Goal: Register for event/course

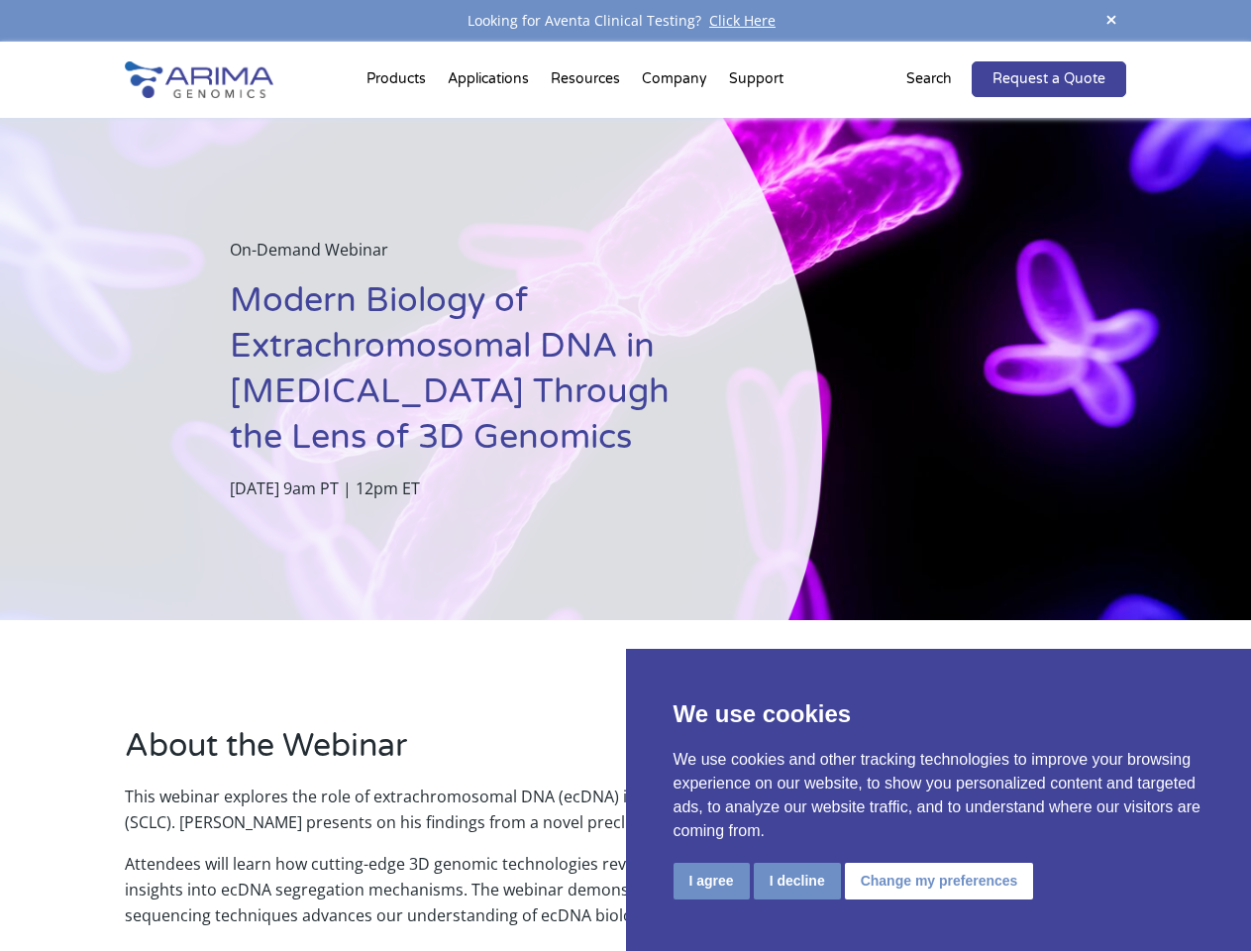
click at [625, 475] on p "[DATE] 9am PT | 12pm ET" at bounding box center [476, 488] width 492 height 26
click at [711, 881] on button "I agree" at bounding box center [712, 881] width 76 height 37
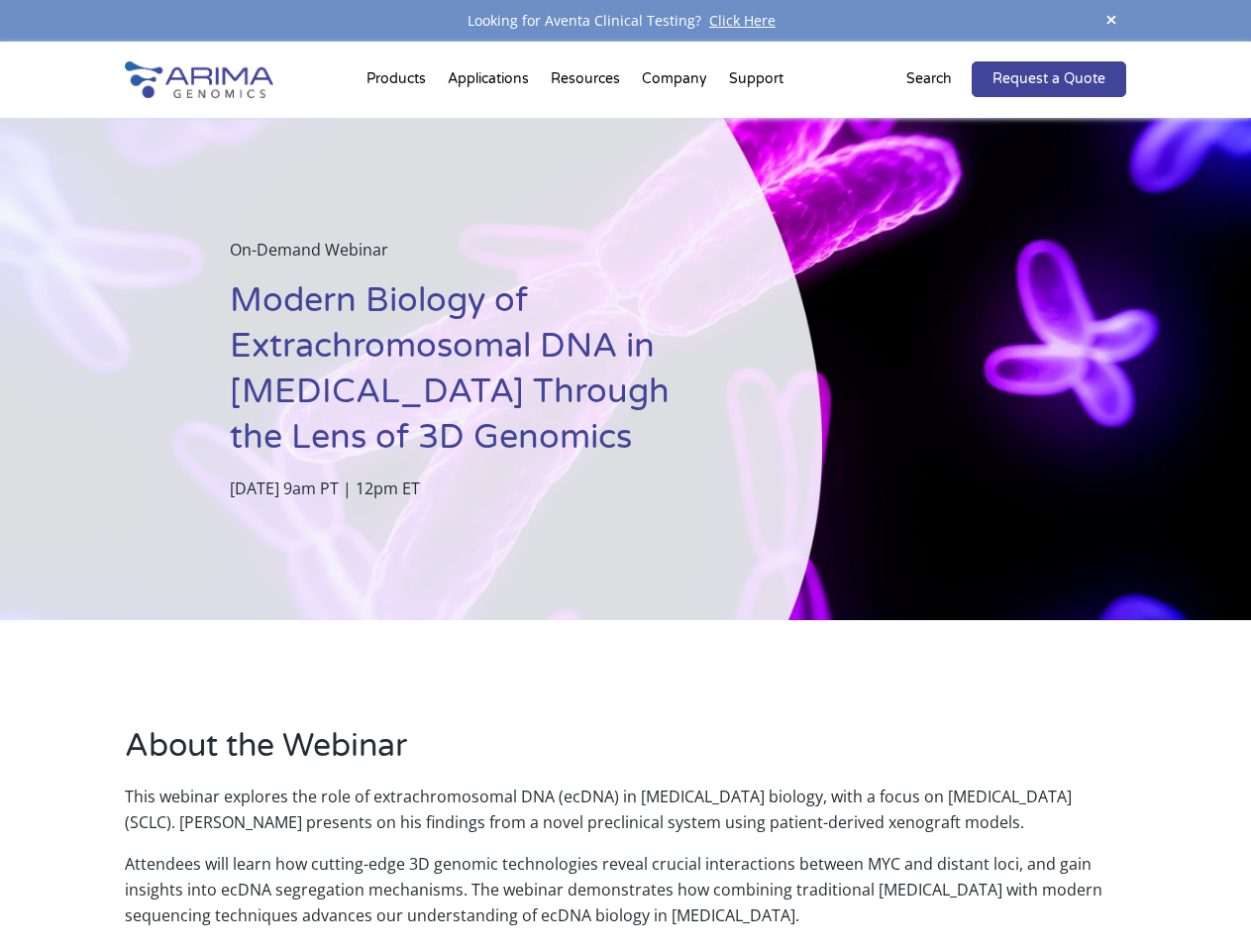
click at [796, 881] on p "Attendees will learn how cutting-edge 3D genomic technologies reveal crucial in…" at bounding box center [625, 889] width 1000 height 77
click at [936, 881] on p "Attendees will learn how cutting-edge 3D genomic technologies reveal crucial in…" at bounding box center [625, 889] width 1000 height 77
click at [1111, 21] on span at bounding box center [1112, 21] width 30 height 27
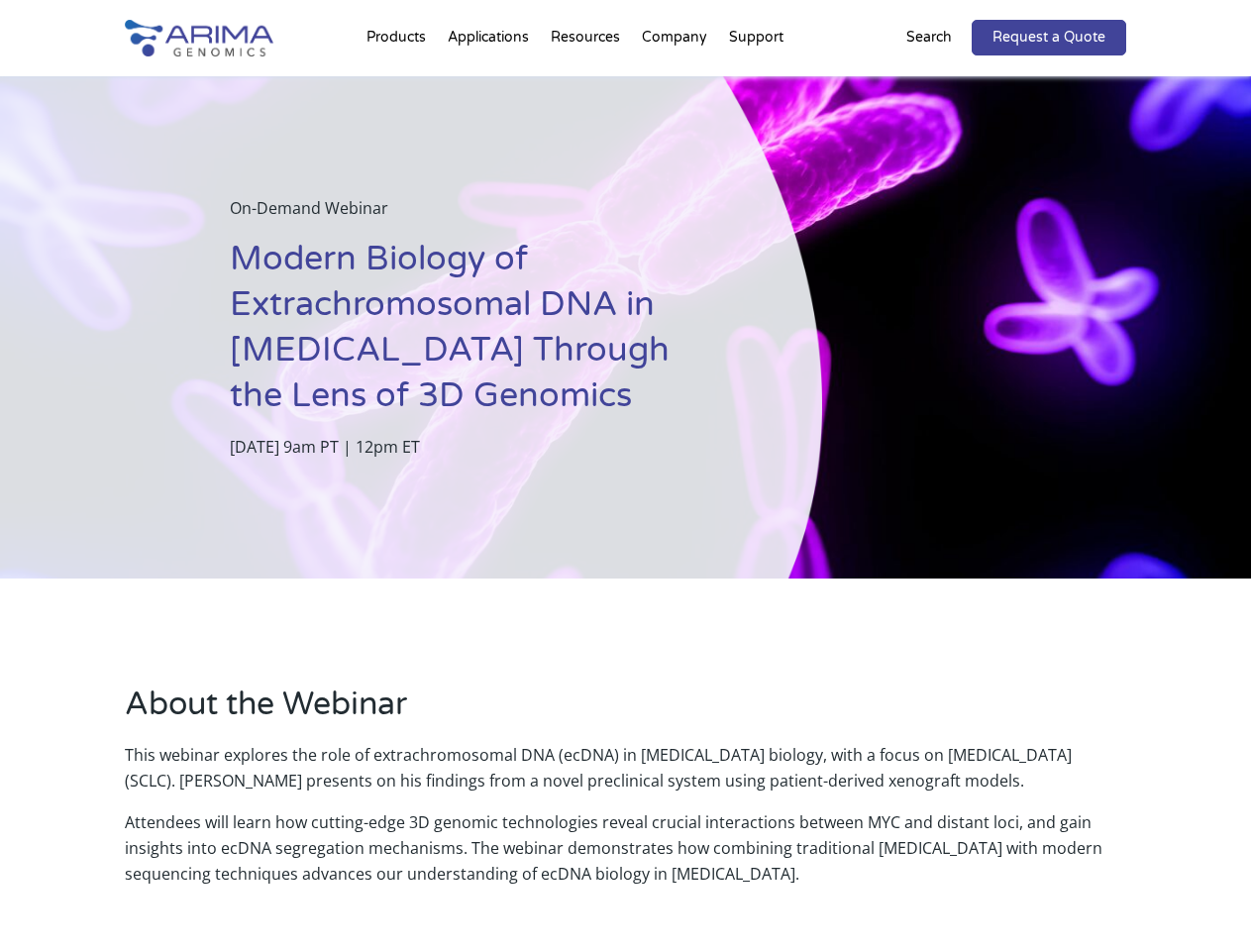
click at [625, 496] on div "On-Demand Webinar Modern Biology of Extrachromosomal DNA in [MEDICAL_DATA] Thro…" at bounding box center [411, 327] width 822 height 502
click at [399, 83] on div "On-Demand Webinar Modern Biology of Extrachromosomal DNA in [MEDICAL_DATA] Thro…" at bounding box center [411, 327] width 822 height 502
click at [587, 742] on p "This webinar explores the role of extrachromosomal DNA (ecDNA) in [MEDICAL_DATA…" at bounding box center [625, 775] width 1000 height 67
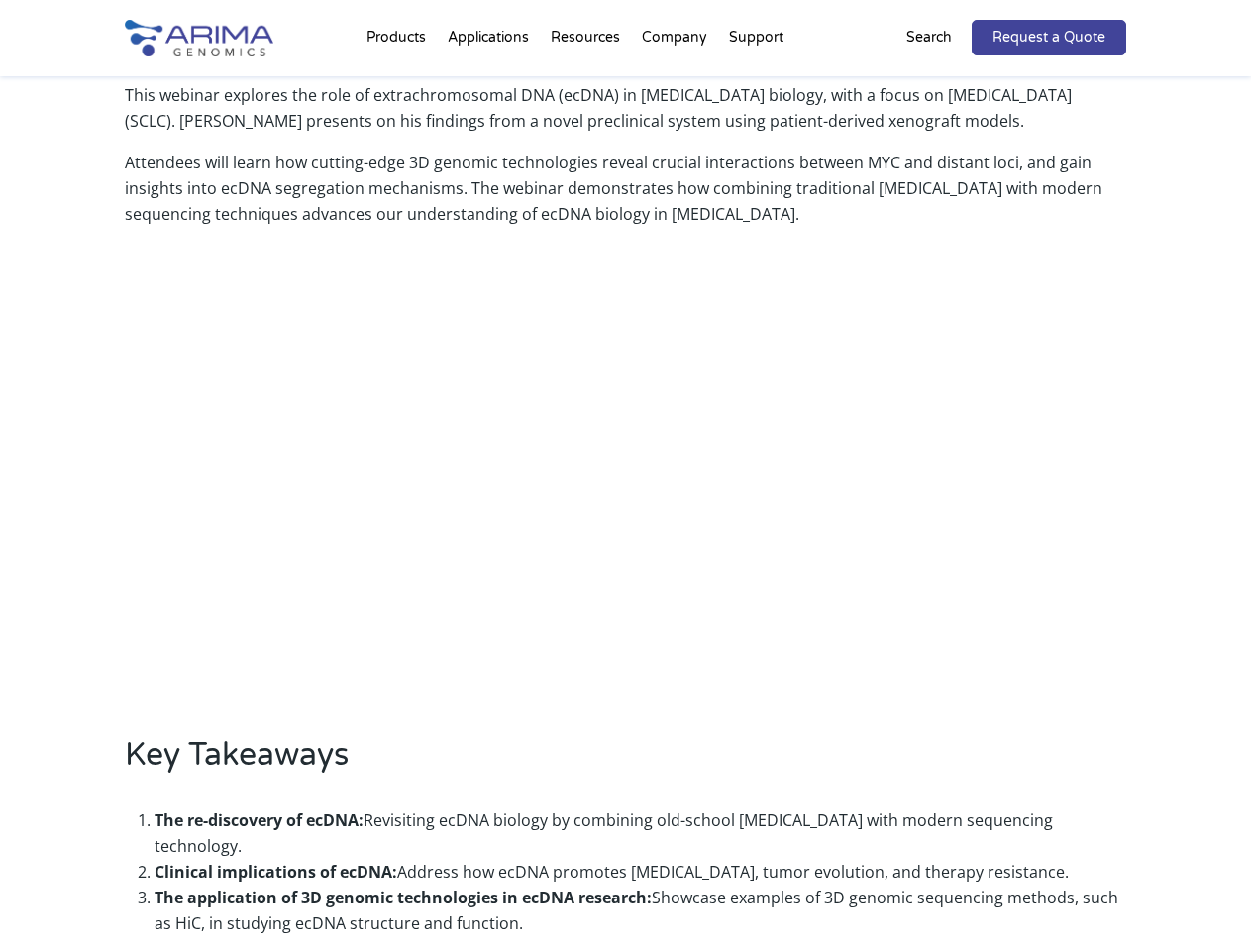
click at [676, 83] on p "This webinar explores the role of extrachromosomal DNA (ecDNA) in [MEDICAL_DATA…" at bounding box center [625, 115] width 1000 height 67
click at [756, 83] on p "This webinar explores the role of extrachromosomal DNA (ecDNA) in [MEDICAL_DATA…" at bounding box center [625, 115] width 1000 height 67
